Goal: Information Seeking & Learning: Learn about a topic

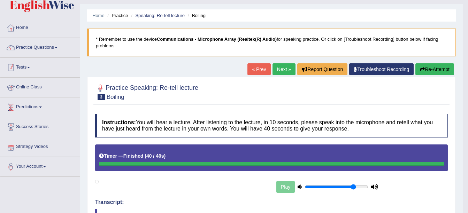
scroll to position [16, 0]
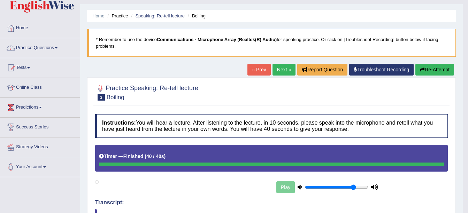
click at [23, 86] on link "Online Class" at bounding box center [40, 86] width 80 height 17
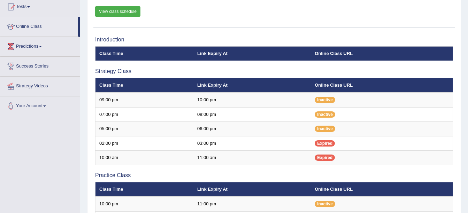
scroll to position [76, 0]
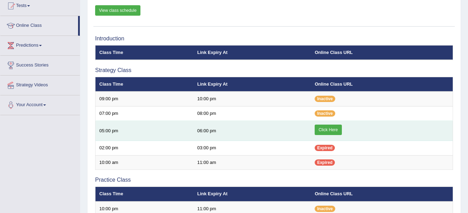
click at [328, 129] on link "Click Here" at bounding box center [328, 130] width 27 height 10
